Goal: Information Seeking & Learning: Check status

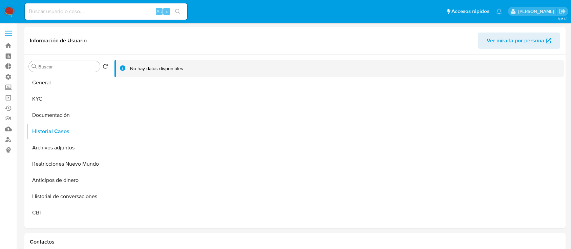
select select "10"
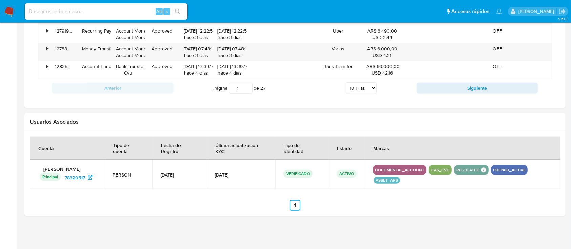
scroll to position [645, 0]
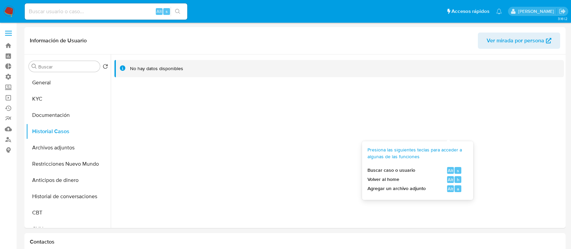
select select "10"
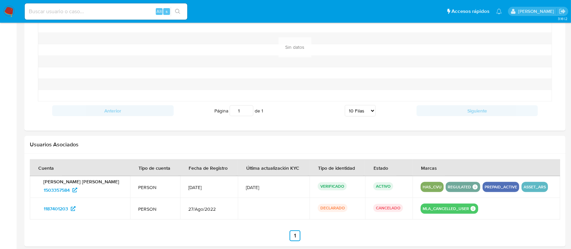
scroll to position [590, 0]
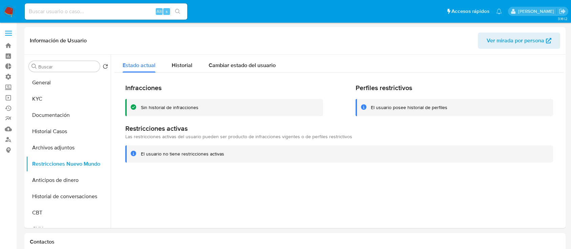
select select "10"
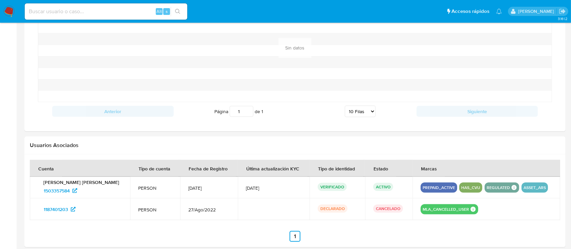
scroll to position [908, 0]
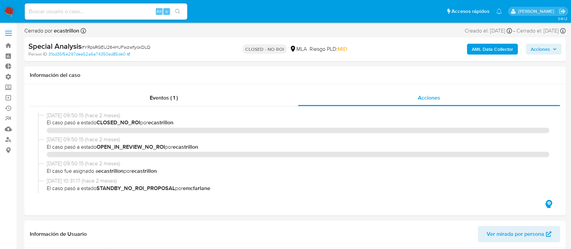
select select "10"
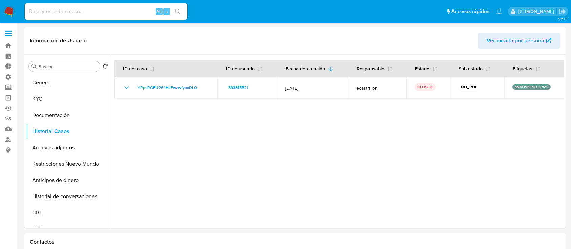
select select "10"
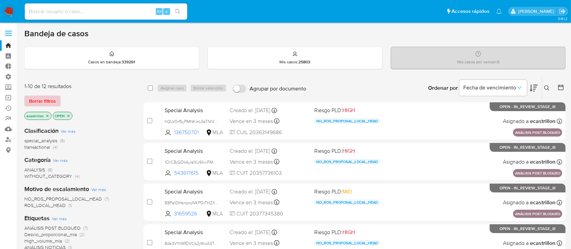
click at [49, 99] on span "Borrar filtros" at bounding box center [42, 100] width 27 height 9
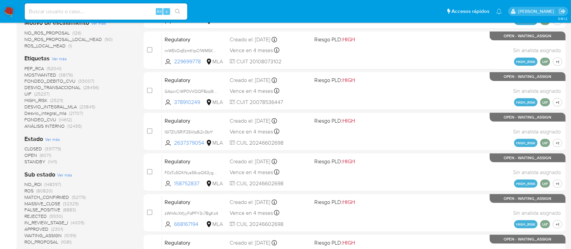
scroll to position [234, 0]
click at [41, 154] on span "(6071)" at bounding box center [46, 154] width 12 height 7
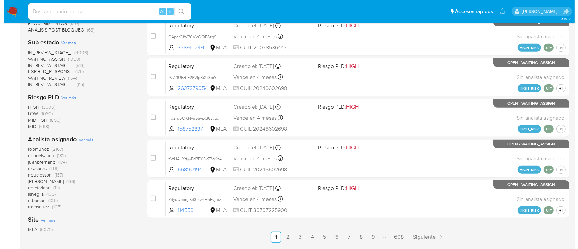
scroll to position [289, 0]
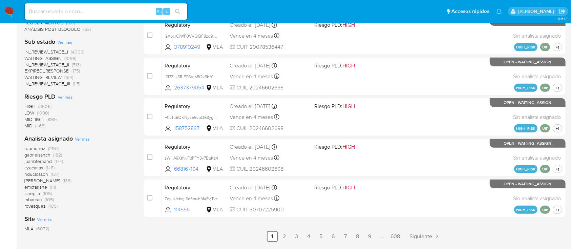
click at [79, 140] on span "Ver más" at bounding box center [82, 139] width 15 height 6
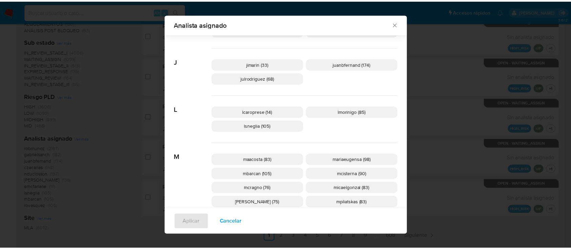
scroll to position [257, 0]
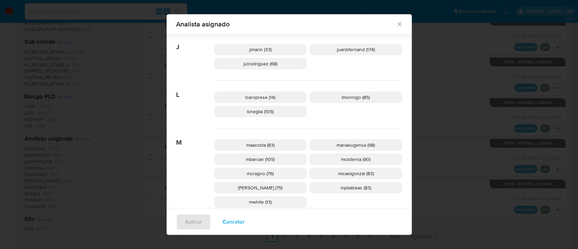
click at [321, 158] on p "mcisterna (90)" at bounding box center [356, 160] width 93 height 12
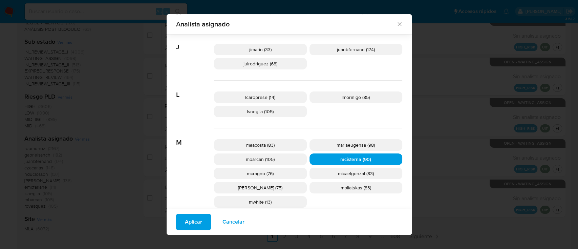
click at [193, 220] on span "Aplicar" at bounding box center [193, 221] width 17 height 15
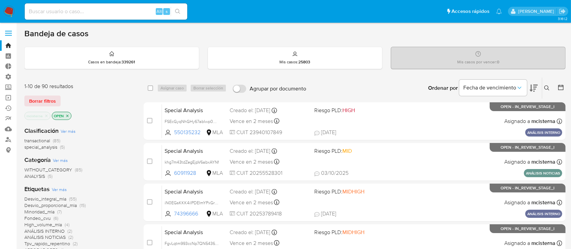
click at [41, 141] on span "transactional" at bounding box center [37, 140] width 26 height 7
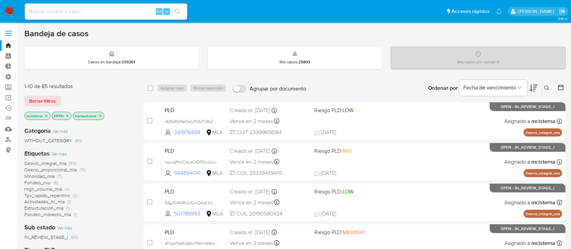
scroll to position [79, 0]
